Goal: Book appointment/travel/reservation

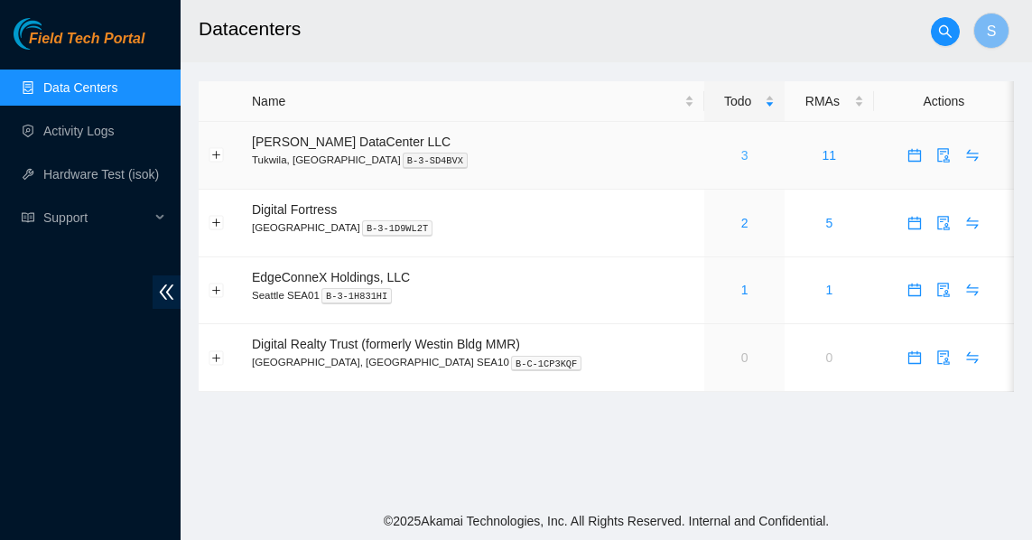
click at [741, 153] on link "3" at bounding box center [744, 155] width 7 height 14
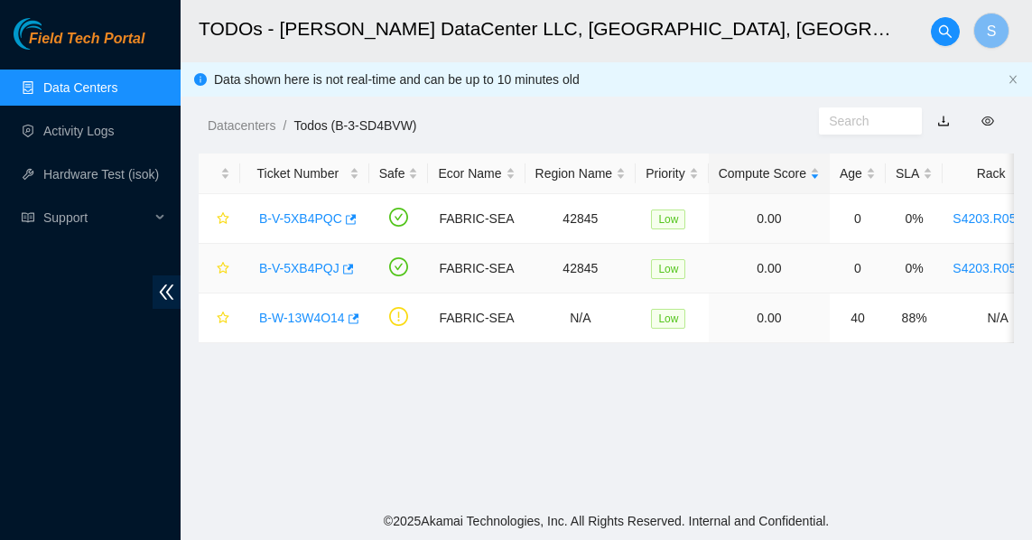
click at [279, 265] on link "B-V-5XB4PQJ" at bounding box center [299, 268] width 80 height 14
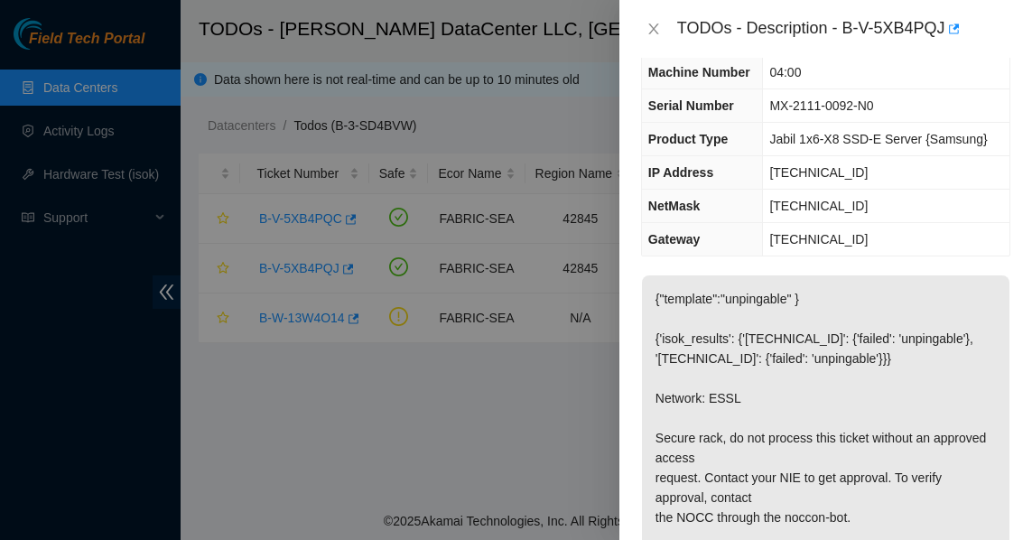
scroll to position [90, 0]
click at [657, 31] on icon "close" at bounding box center [653, 29] width 14 height 14
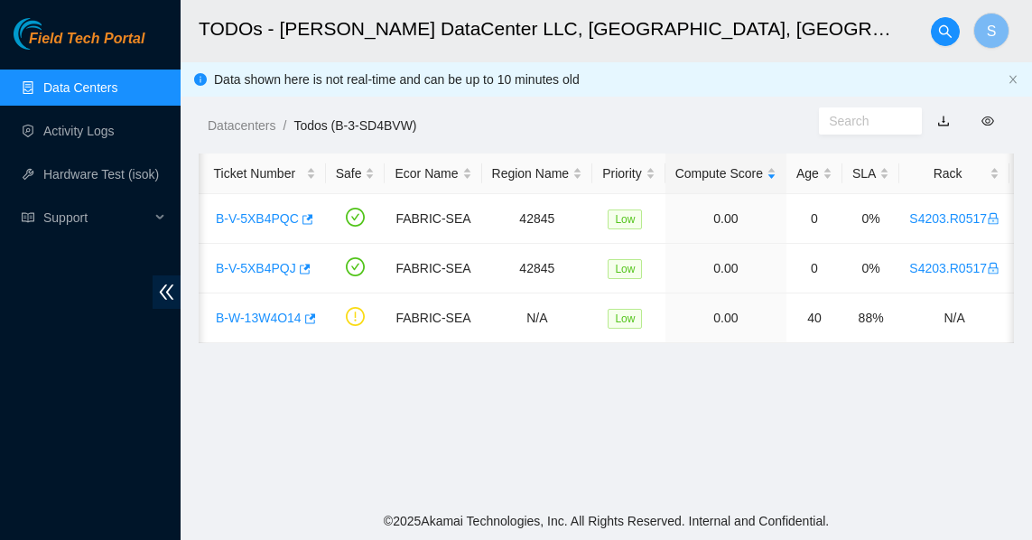
scroll to position [0, 0]
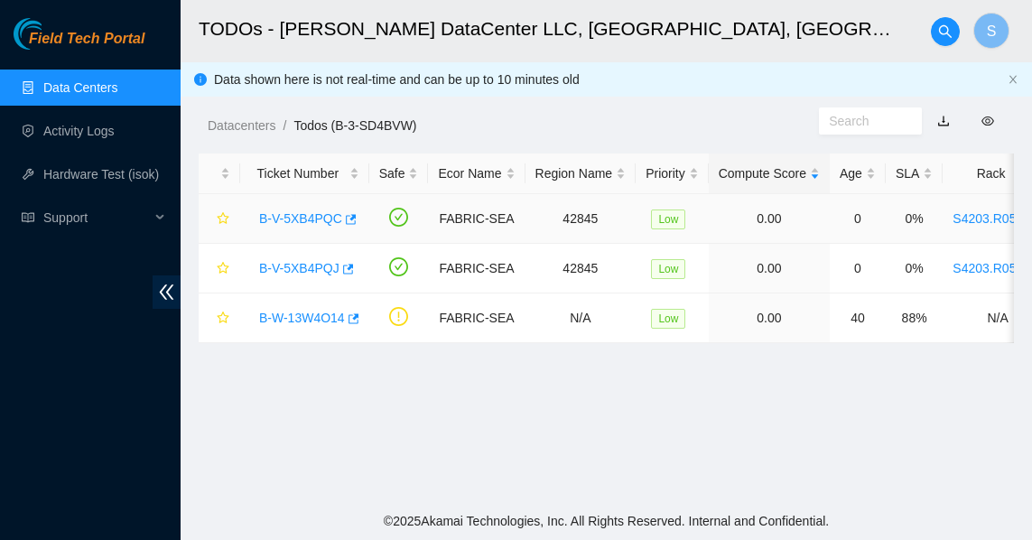
click at [319, 220] on link "B-V-5XB4PQC" at bounding box center [300, 218] width 83 height 14
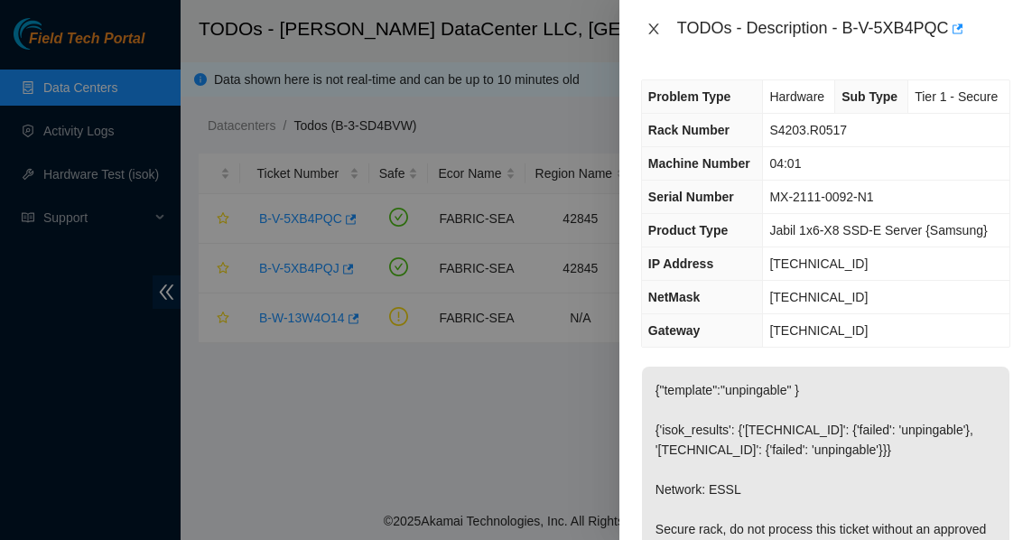
click at [653, 28] on icon "close" at bounding box center [653, 29] width 14 height 14
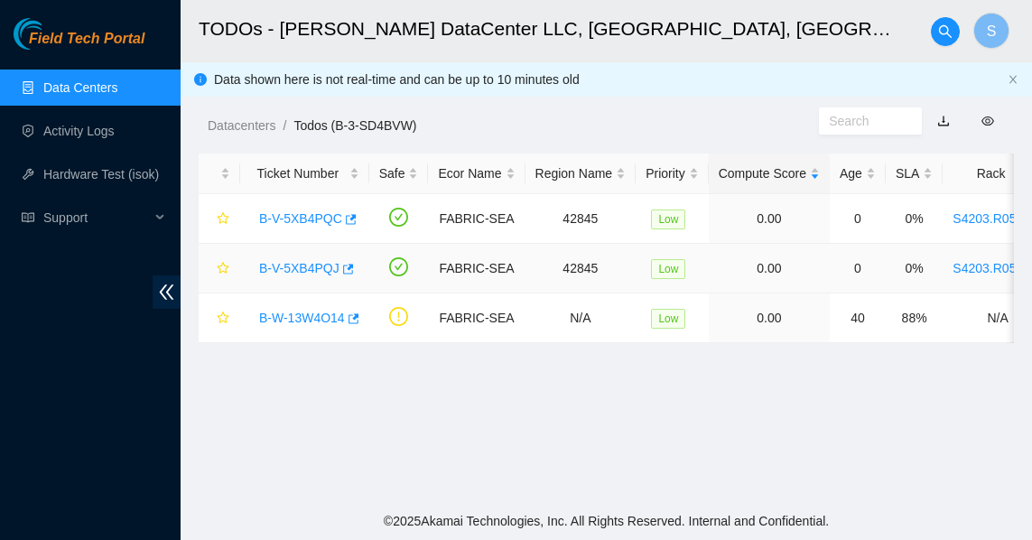
click at [299, 259] on div "B-V-5XB4PQJ" at bounding box center [304, 268] width 109 height 29
click at [307, 268] on link "B-V-5XB4PQJ" at bounding box center [299, 268] width 80 height 14
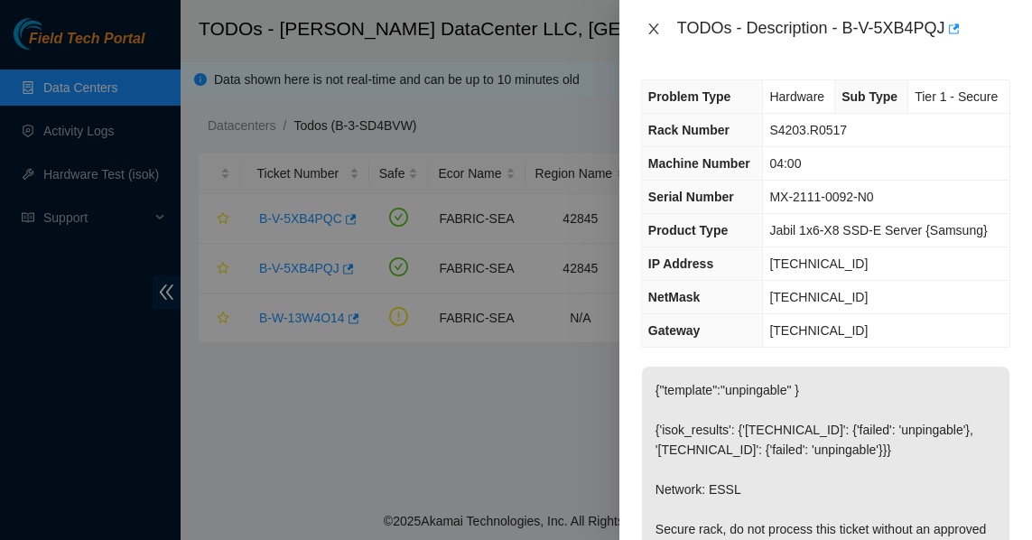
click at [653, 28] on icon "close" at bounding box center [653, 28] width 10 height 11
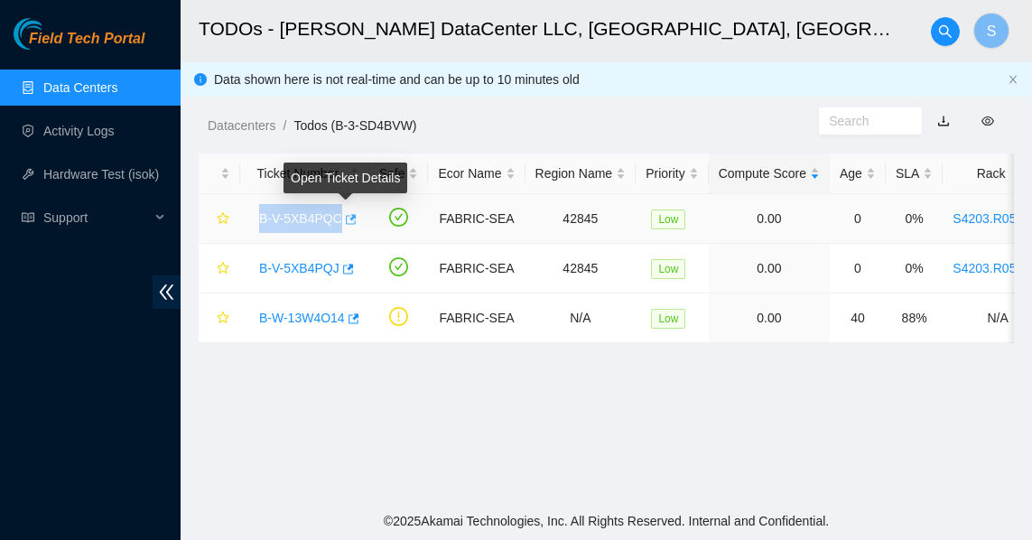
drag, startPoint x: 249, startPoint y: 216, endPoint x: 338, endPoint y: 219, distance: 89.4
click at [338, 219] on td "B-V-5XB4PQC" at bounding box center [304, 219] width 129 height 50
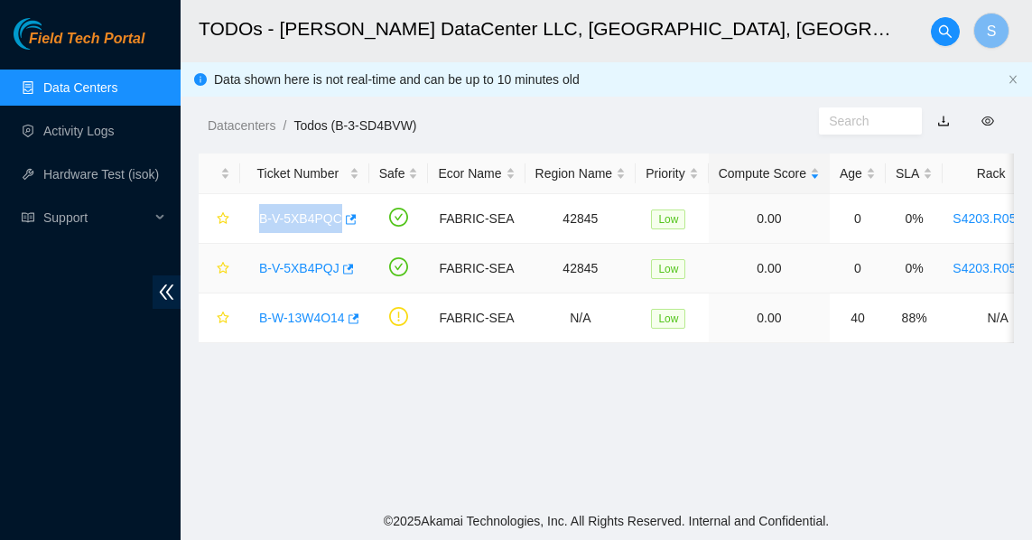
copy tr "B-V-5XB4PQC"
click at [298, 230] on div "B-V-5XB4PQC" at bounding box center [304, 218] width 109 height 29
click at [311, 220] on link "B-V-5XB4PQC" at bounding box center [300, 218] width 83 height 14
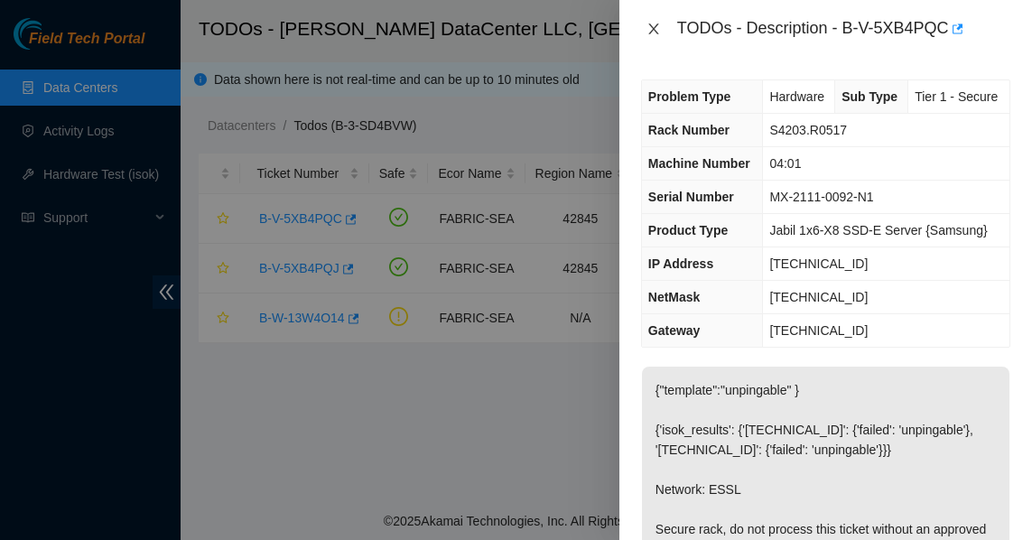
click at [656, 31] on icon "close" at bounding box center [653, 29] width 14 height 14
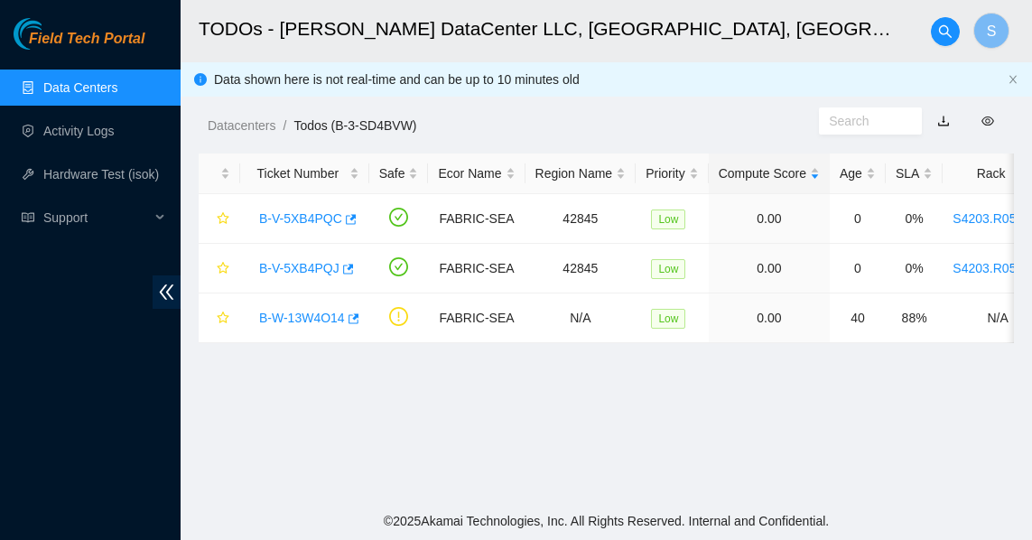
click at [117, 89] on link "Data Centers" at bounding box center [80, 87] width 74 height 14
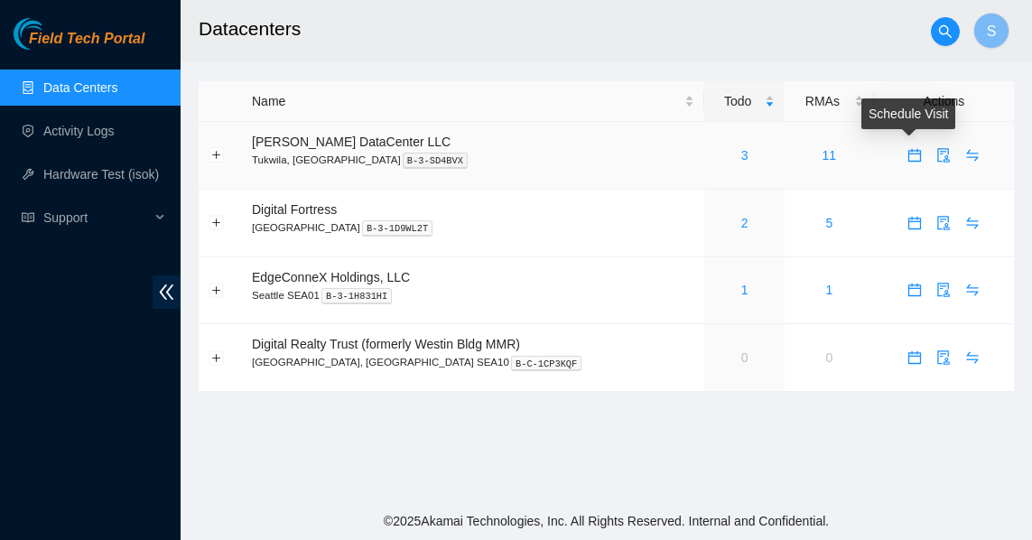
click at [913, 156] on icon "calendar" at bounding box center [914, 155] width 14 height 14
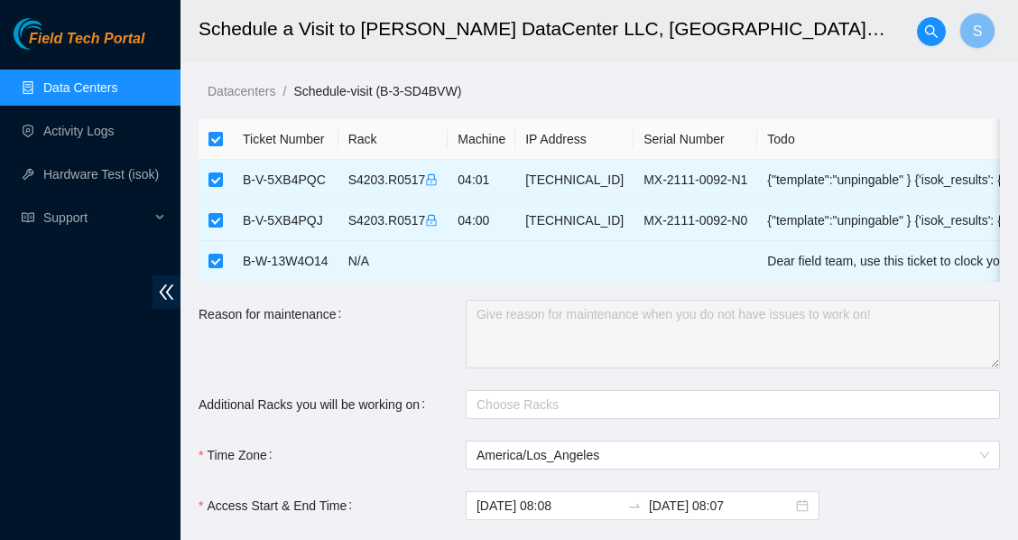
click at [215, 133] on input "checkbox" at bounding box center [215, 139] width 14 height 14
checkbox input "false"
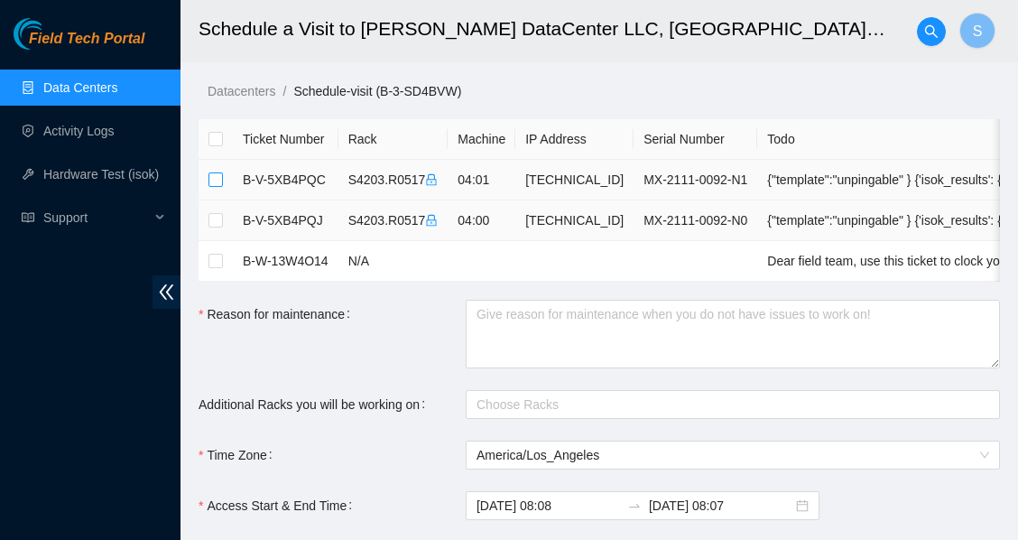
drag, startPoint x: 218, startPoint y: 173, endPoint x: 216, endPoint y: 202, distance: 29.0
click at [218, 176] on input "checkbox" at bounding box center [215, 179] width 14 height 14
checkbox input "true"
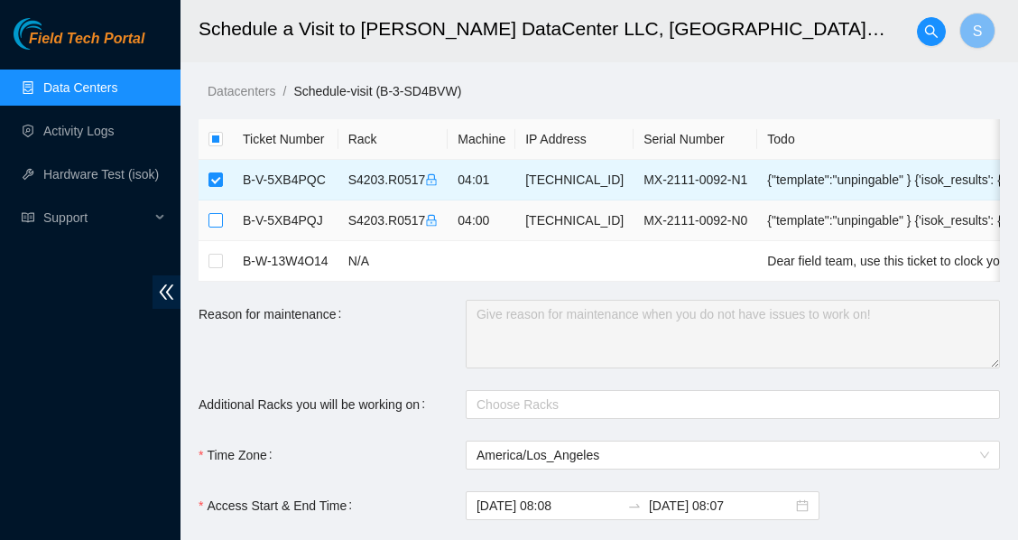
click at [221, 216] on input "checkbox" at bounding box center [215, 220] width 14 height 14
checkbox input "true"
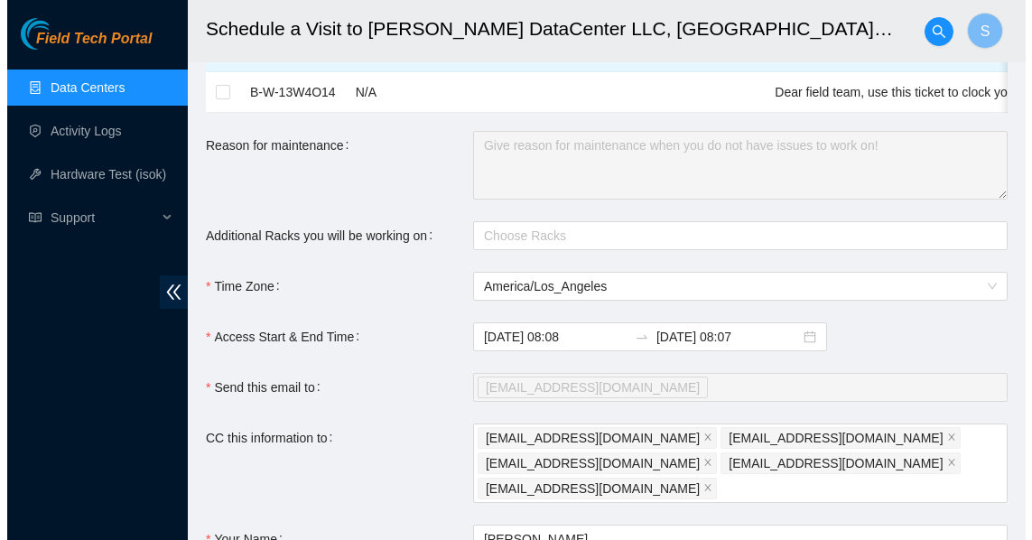
scroll to position [382, 0]
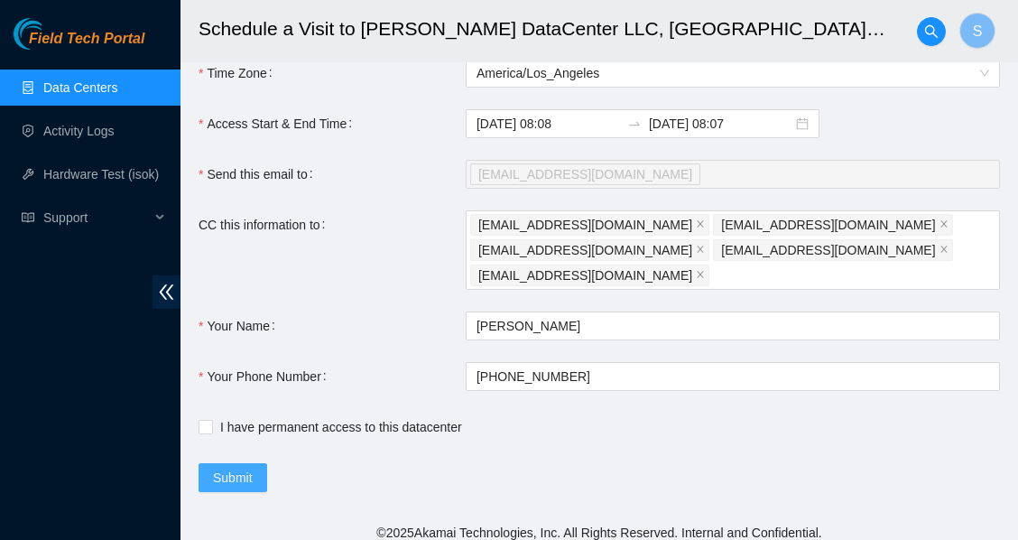
click at [234, 468] on span "Submit" at bounding box center [233, 478] width 40 height 20
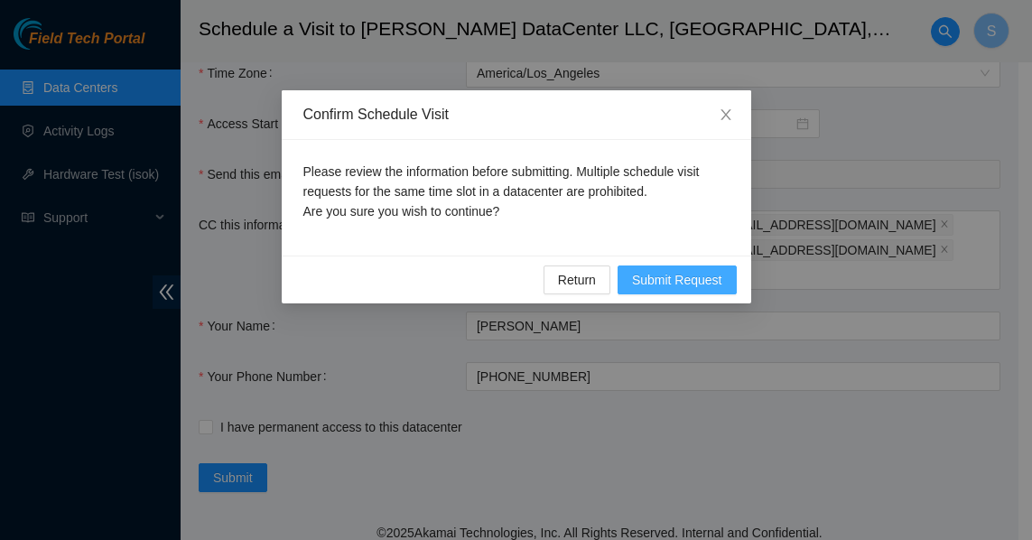
click at [671, 279] on span "Submit Request" at bounding box center [677, 280] width 90 height 20
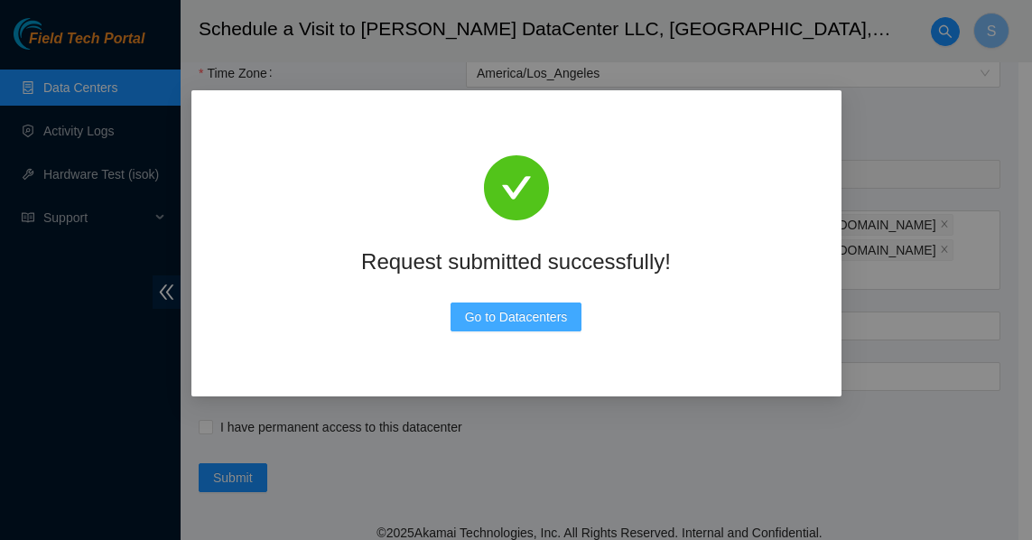
click at [523, 314] on span "Go to Datacenters" at bounding box center [516, 317] width 103 height 20
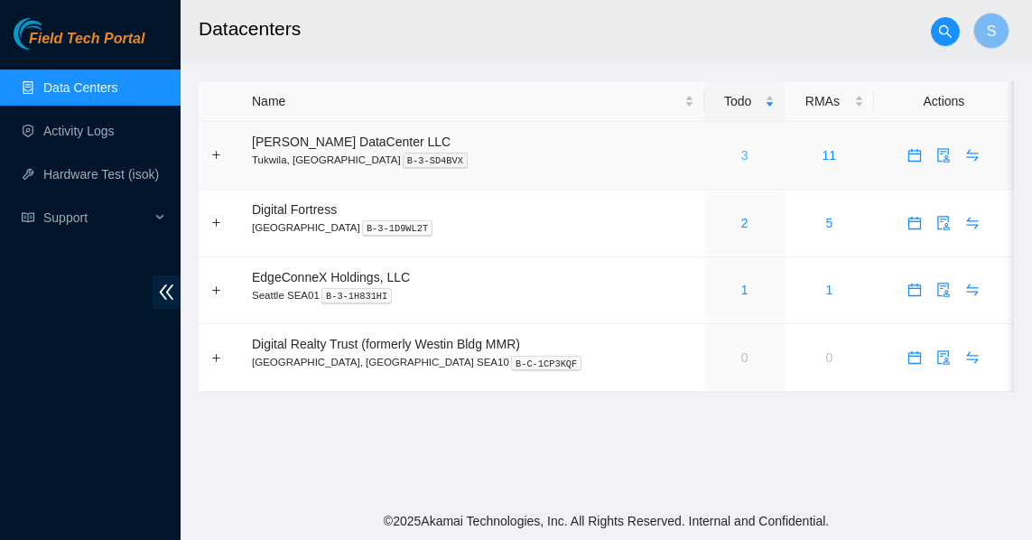
click at [741, 154] on link "3" at bounding box center [744, 155] width 7 height 14
